Goal: Information Seeking & Learning: Understand process/instructions

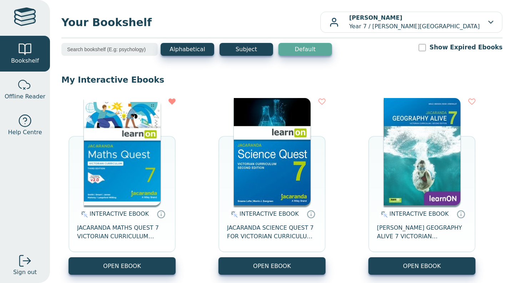
click at [0, 84] on link "Offline Reader" at bounding box center [25, 89] width 50 height 36
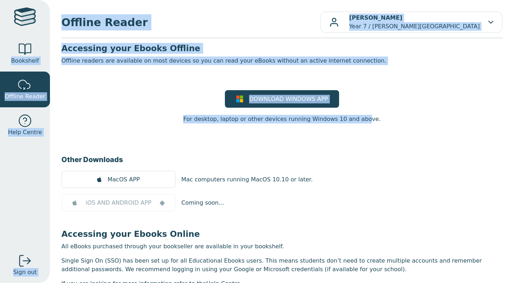
drag, startPoint x: 359, startPoint y: 121, endPoint x: 20, endPoint y: -35, distance: 373.5
click at [20, 0] on html "Bookshelf Offline Reader Help Centre Sign out Offline Reader [PERSON_NAME]" at bounding box center [257, 141] width 514 height 283
click at [193, 48] on h3 "Accessing your Ebooks Offline" at bounding box center [282, 48] width 442 height 11
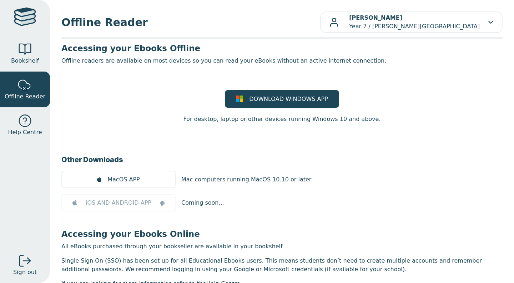
drag, startPoint x: 172, startPoint y: 31, endPoint x: 98, endPoint y: -9, distance: 83.9
click at [98, 0] on html "Bookshelf Offline Reader Help Centre Sign out Offline Reader [PERSON_NAME]" at bounding box center [257, 141] width 514 height 283
click at [128, 1] on div "Offline Reader [PERSON_NAME] Year 7 / [PERSON_NAME][GEOGRAPHIC_DATA][DEMOGRAPHI…" at bounding box center [282, 141] width 464 height 283
